Goal: Check status: Check status

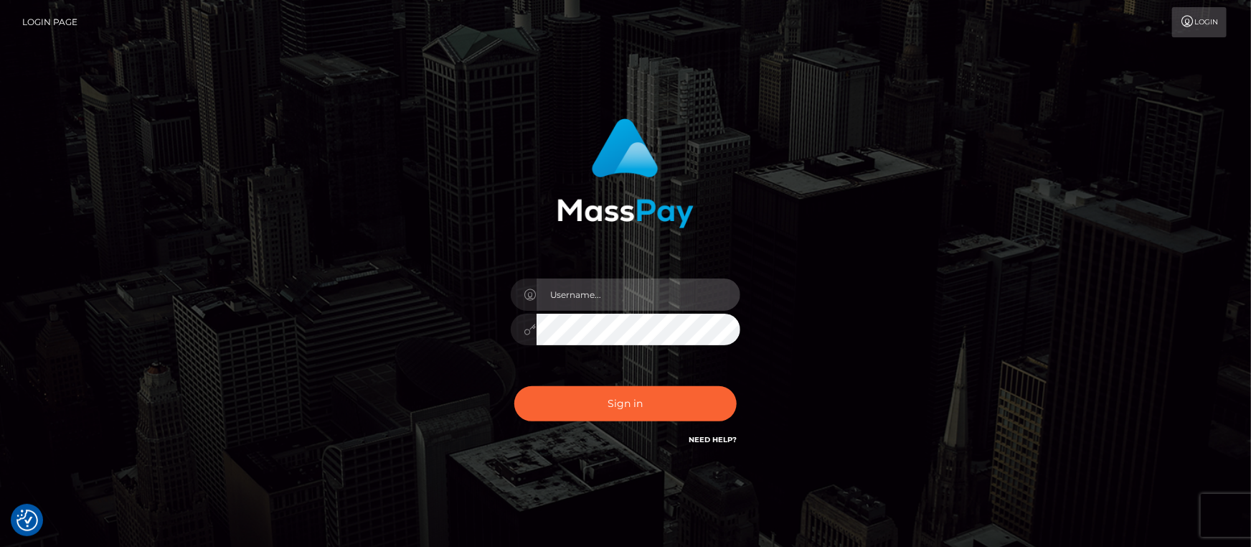
drag, startPoint x: 593, startPoint y: 292, endPoint x: 606, endPoint y: 309, distance: 22.0
click at [593, 293] on input "text" at bounding box center [639, 294] width 204 height 32
type input "[PERSON_NAME].ACE"
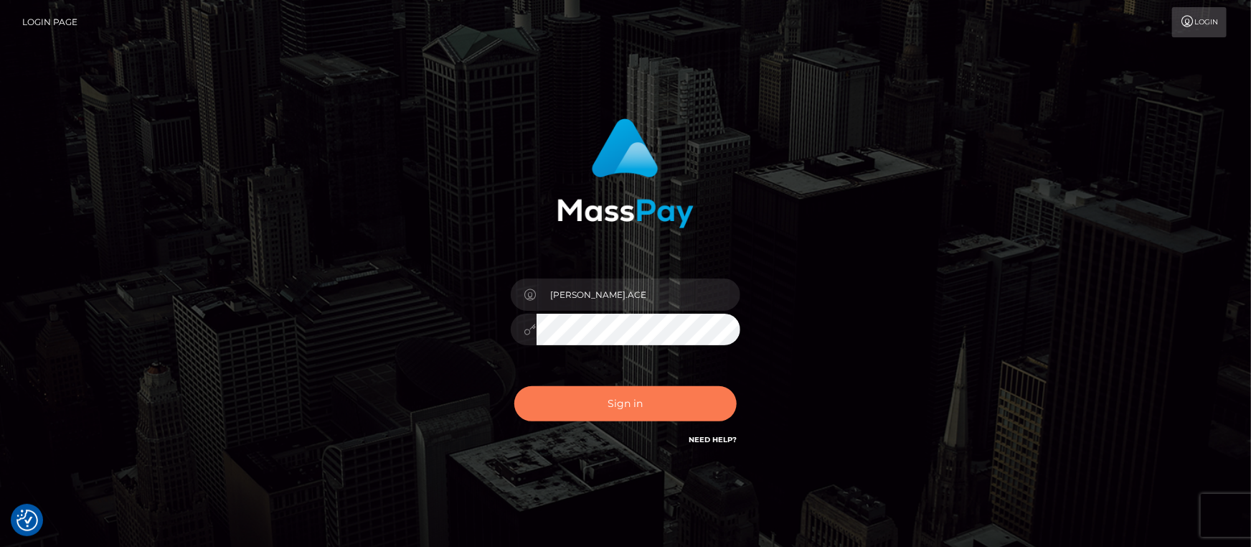
click at [660, 400] on button "Sign in" at bounding box center [625, 403] width 222 height 35
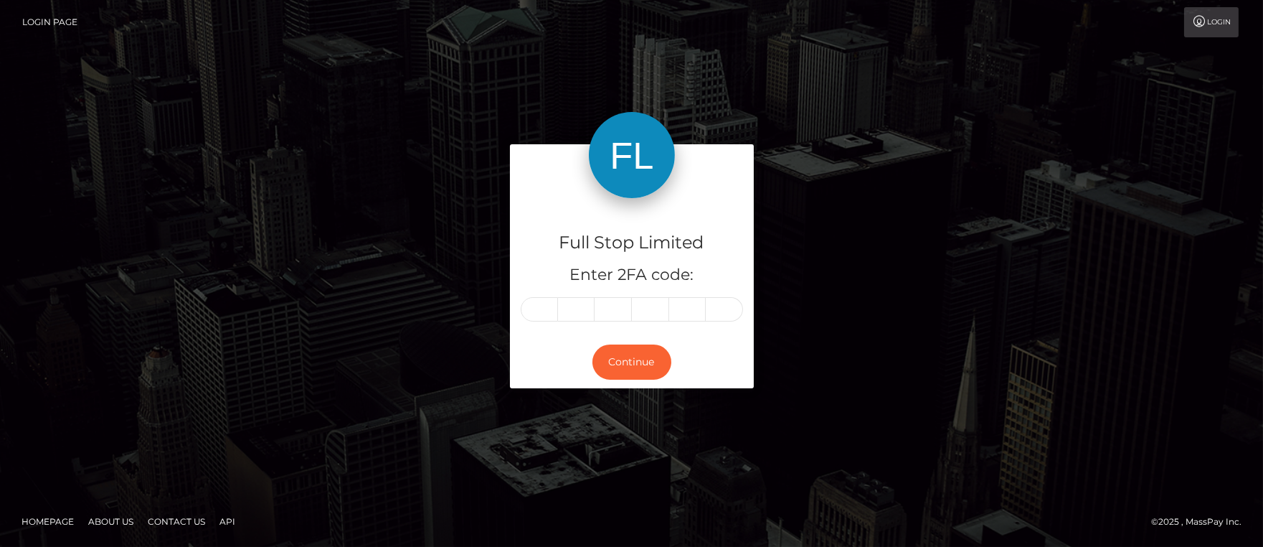
click at [542, 311] on input "text" at bounding box center [539, 309] width 37 height 24
type input "5"
type input "2"
type input "4"
type input "8"
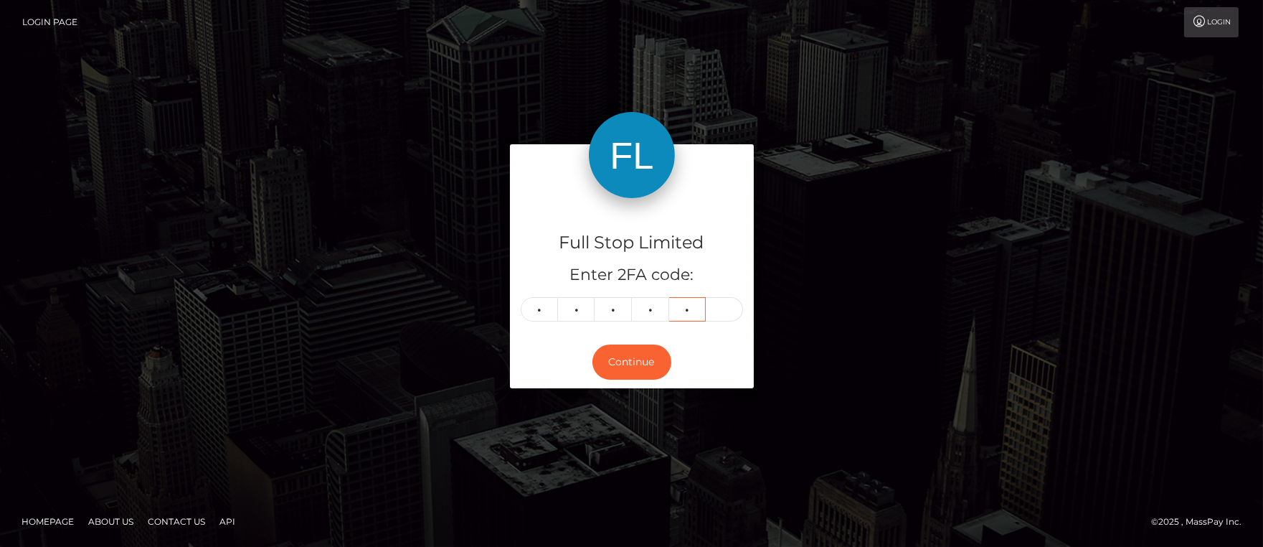
type input "0"
type input "1"
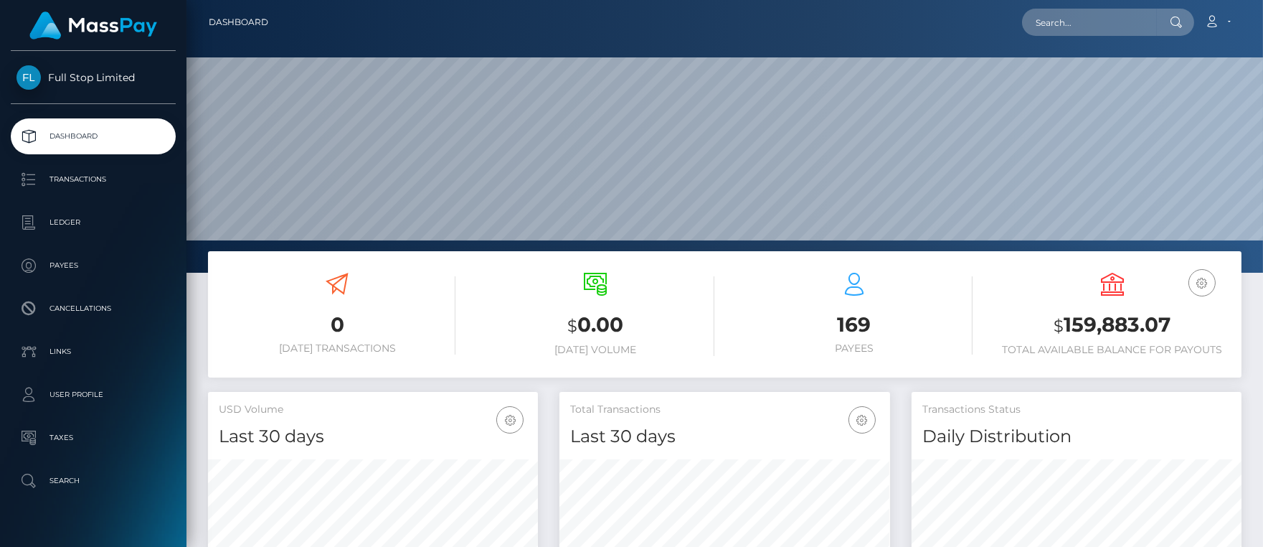
scroll to position [254, 331]
drag, startPoint x: 1065, startPoint y: 319, endPoint x: 1087, endPoint y: 302, distance: 28.3
click at [1170, 319] on h3 "$ 159,883.07" at bounding box center [1112, 325] width 237 height 29
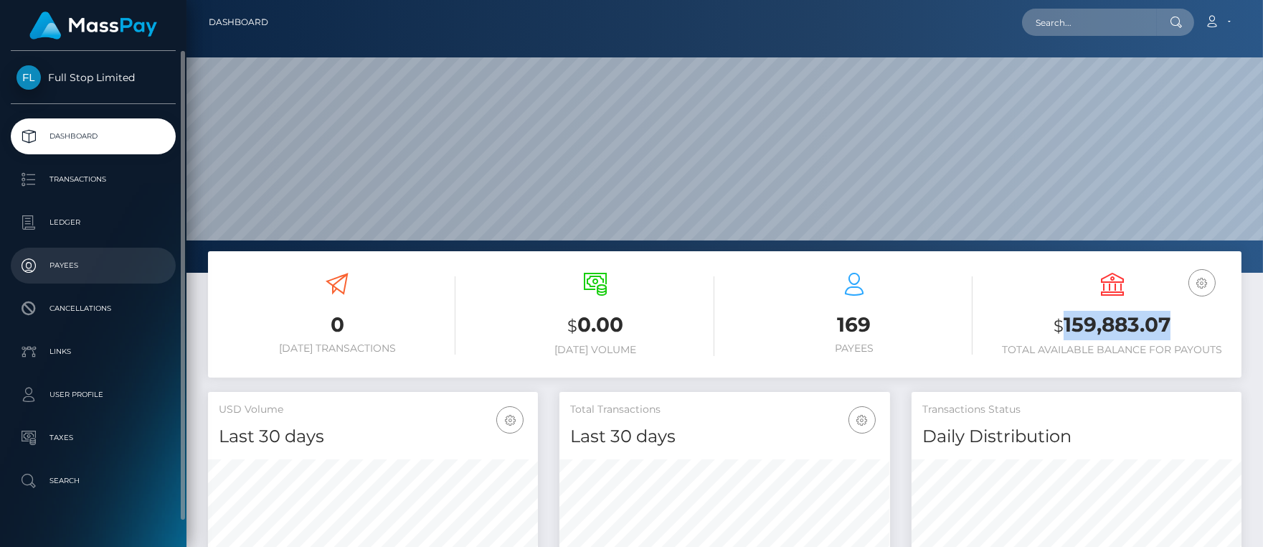
copy h3 "159,883.07"
